Goal: Navigation & Orientation: Find specific page/section

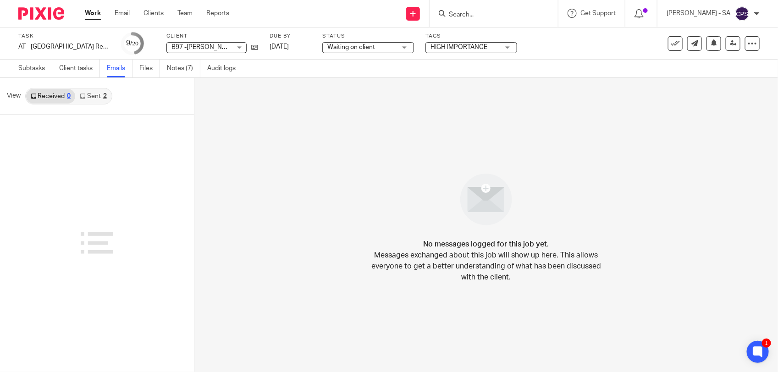
click at [99, 100] on link "Sent 2" at bounding box center [93, 96] width 36 height 15
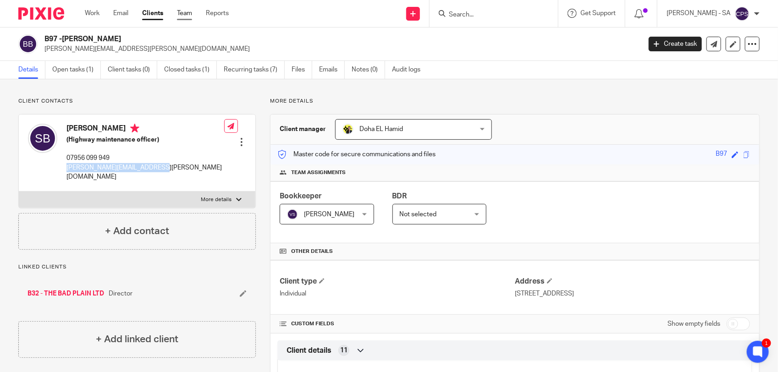
click at [192, 13] on link "Team" at bounding box center [184, 13] width 15 height 9
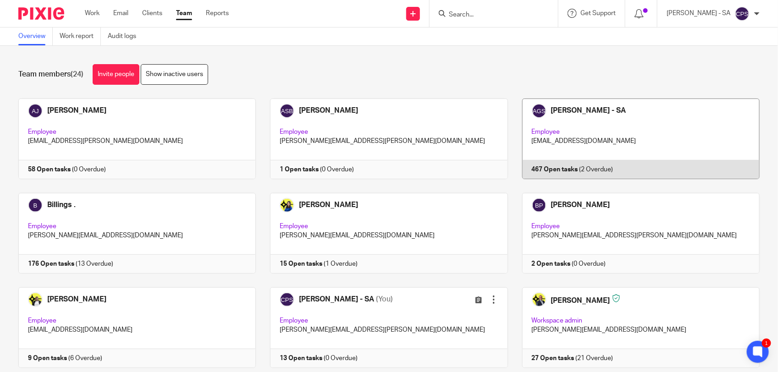
click at [606, 135] on link at bounding box center [634, 139] width 252 height 81
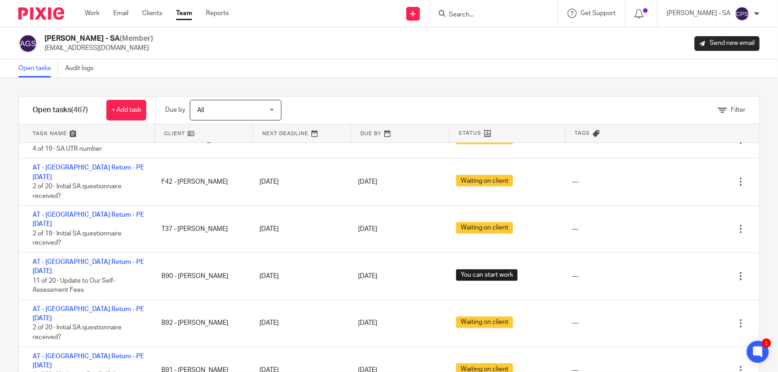
scroll to position [172, 0]
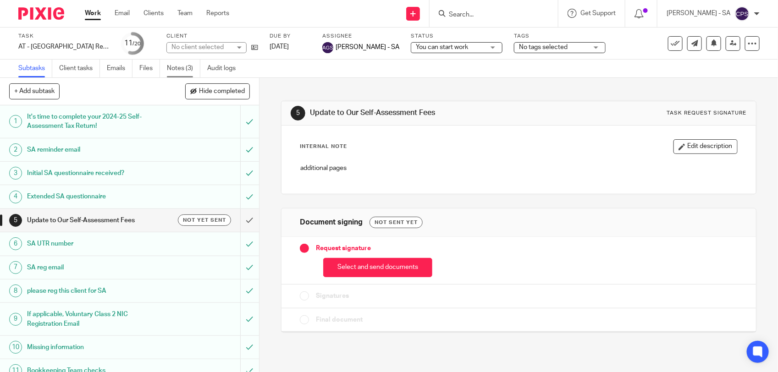
click at [184, 71] on link "Notes (3)" at bounding box center [183, 69] width 33 height 18
